Goal: Find contact information: Find contact information

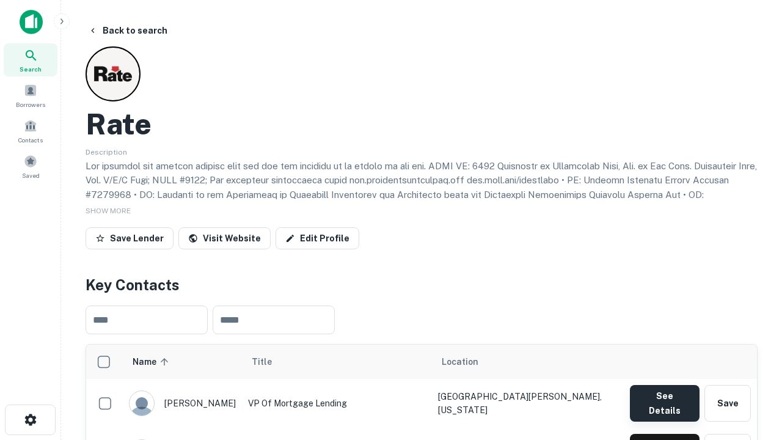
click at [664, 397] on button "See Details" at bounding box center [665, 403] width 70 height 37
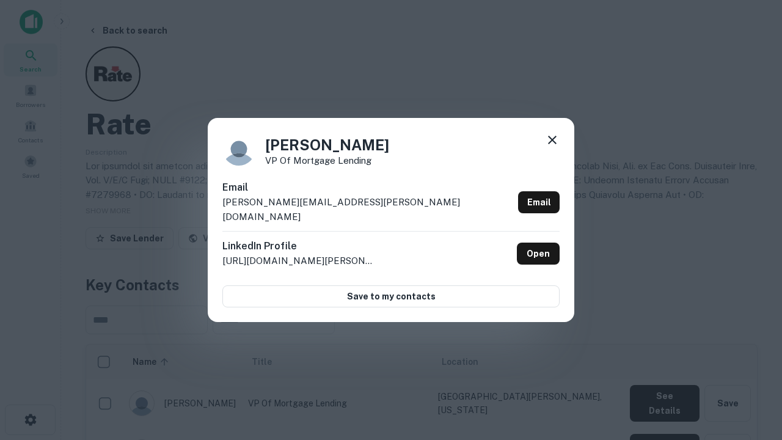
click at [552, 147] on icon at bounding box center [552, 140] width 15 height 15
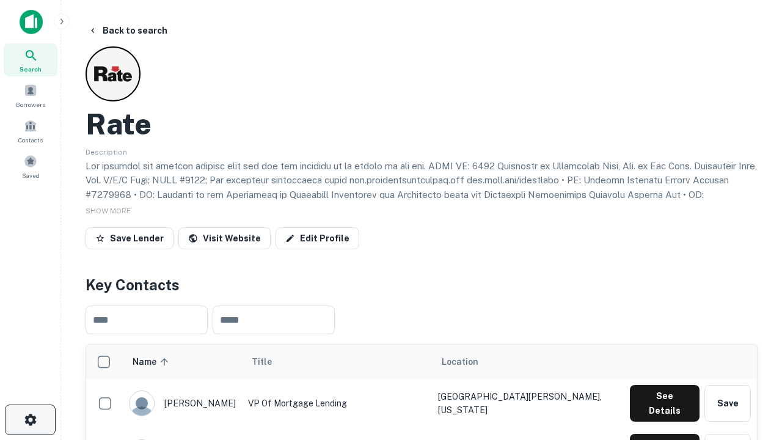
click at [30, 420] on icon "button" at bounding box center [30, 419] width 15 height 15
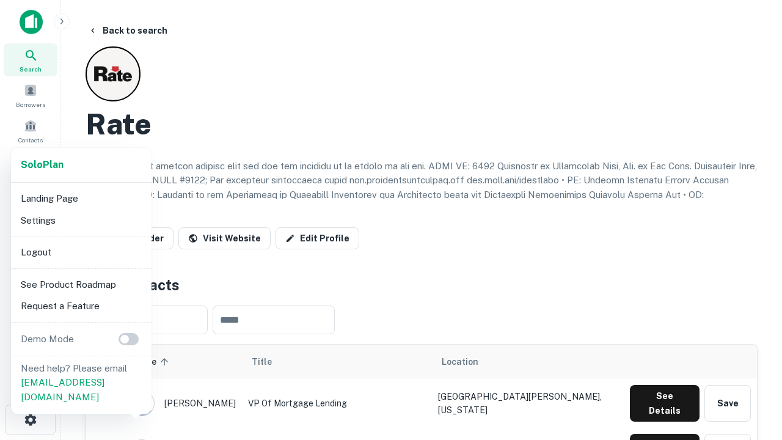
click at [81, 252] on li "Logout" at bounding box center [81, 252] width 131 height 22
